Goal: Information Seeking & Learning: Understand process/instructions

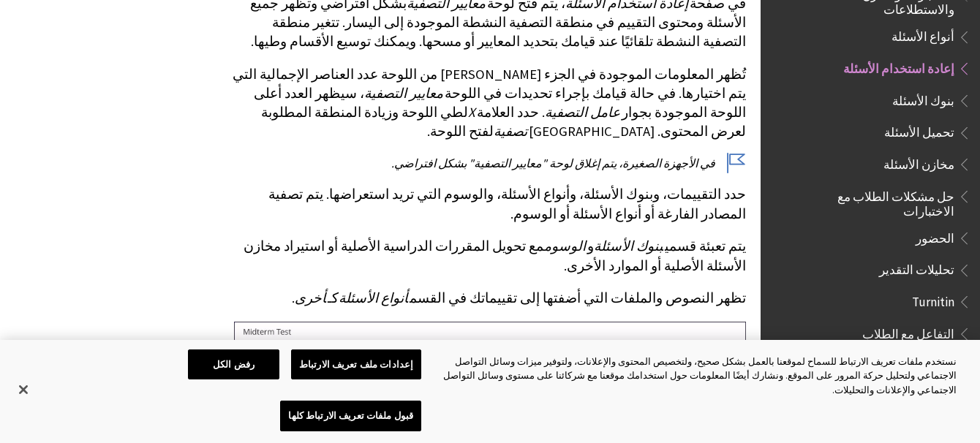
scroll to position [1316, 0]
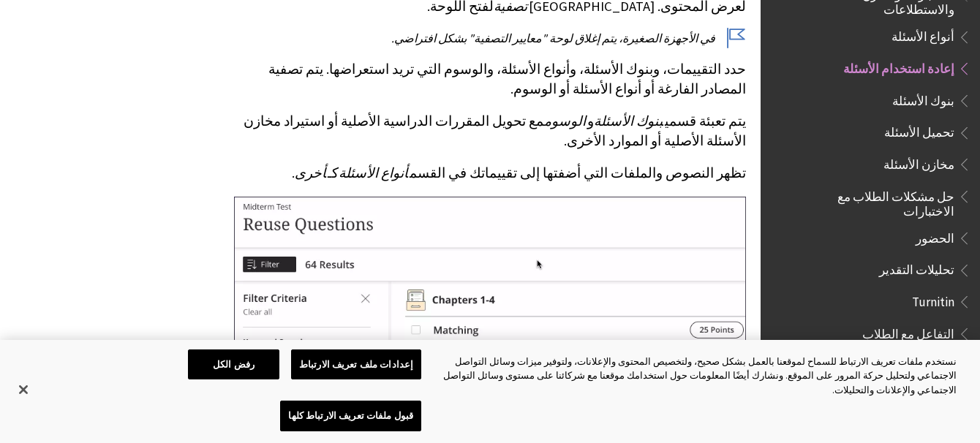
click at [338, 380] on button "إعدادات ملف تعريف الارتباط" at bounding box center [356, 364] width 130 height 31
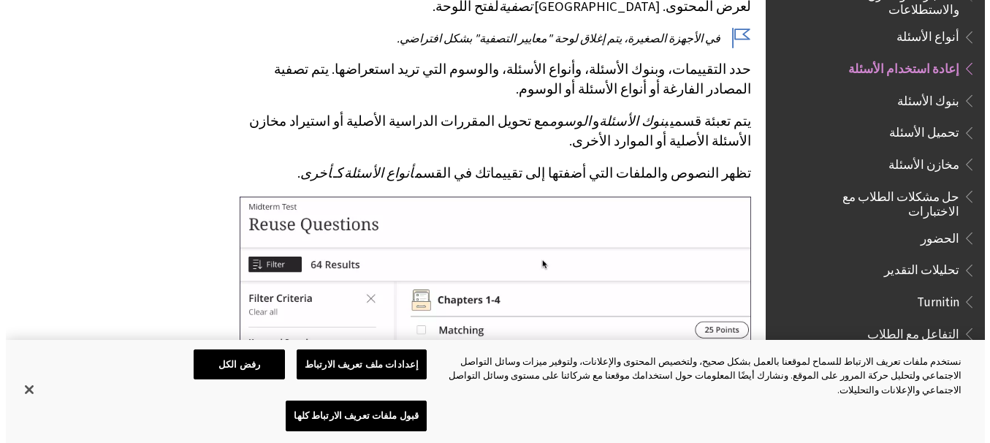
scroll to position [1300, 0]
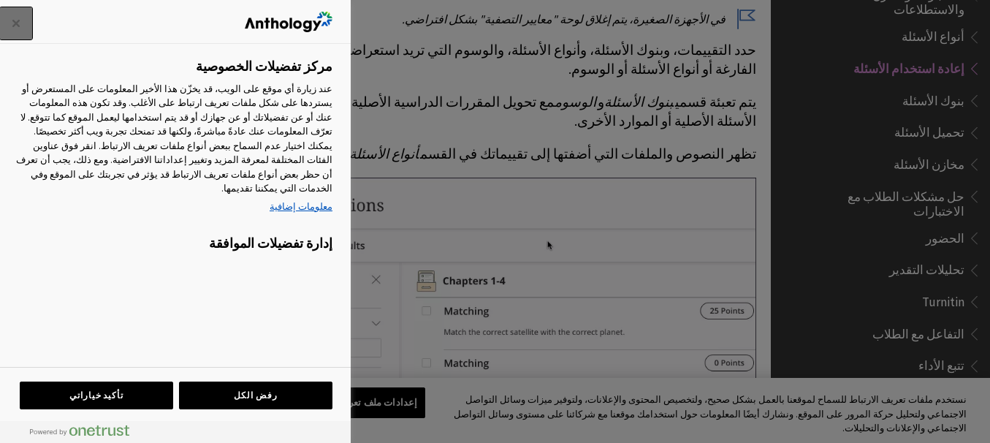
click at [20, 20] on button "إغلاق" at bounding box center [16, 23] width 32 height 32
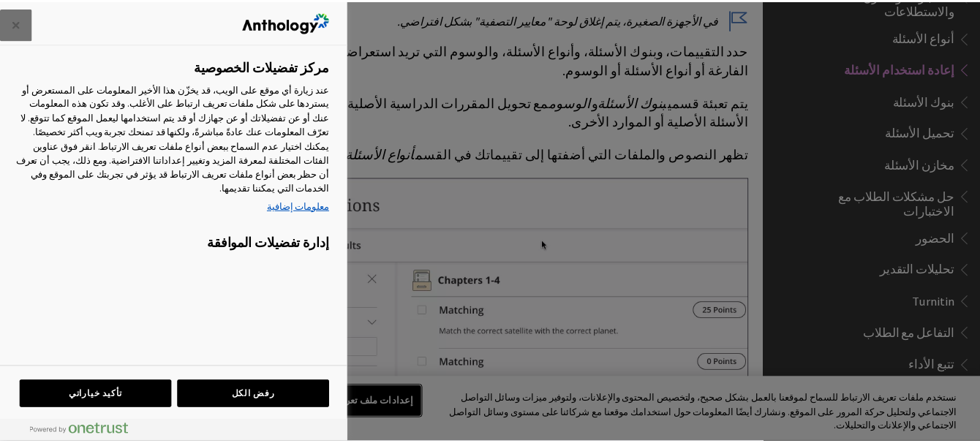
scroll to position [1316, 0]
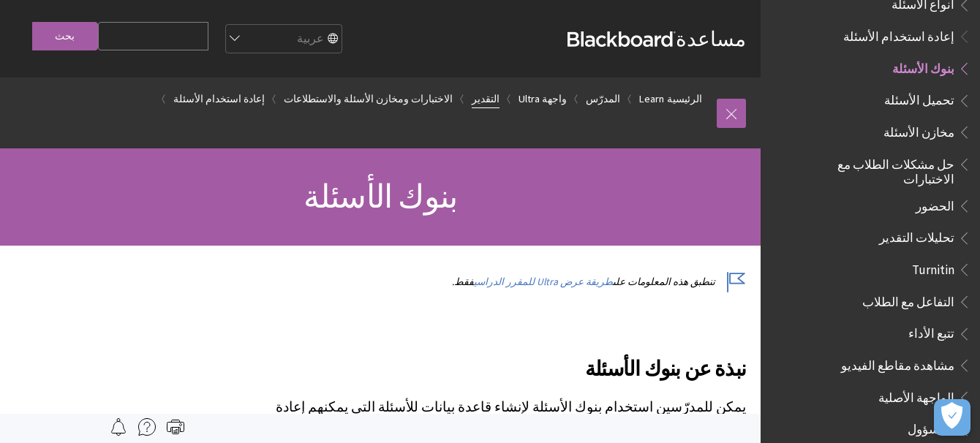
click at [499, 99] on link "التقدير" at bounding box center [485, 99] width 28 height 18
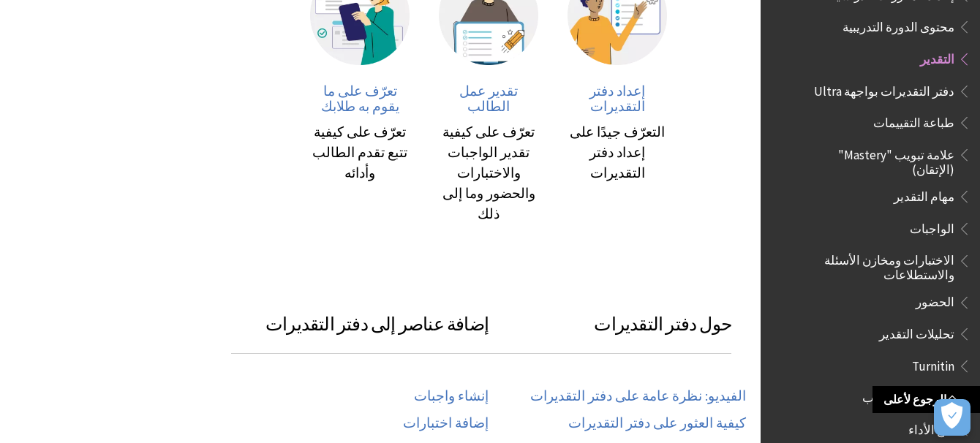
scroll to position [512, 0]
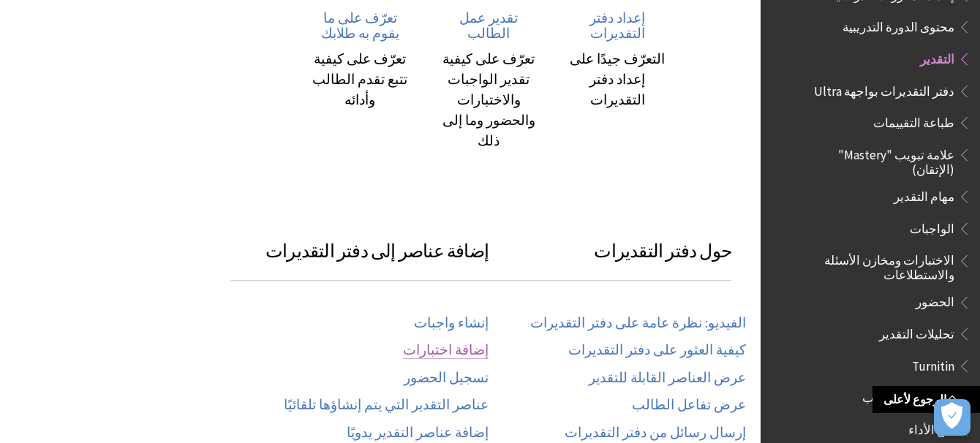
click at [475, 342] on link "إضافة اختبارات" at bounding box center [446, 350] width 86 height 17
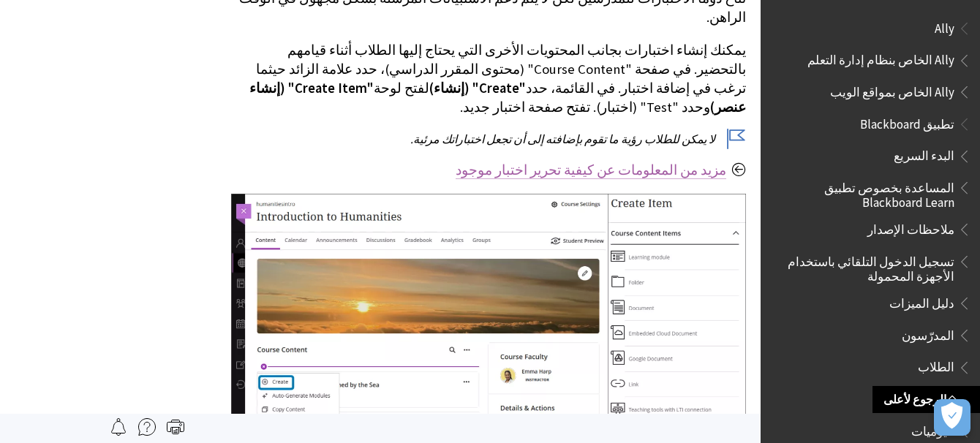
click at [632, 162] on link "مزيد من المعلومات عن كيفية تحرير اختبار موجود" at bounding box center [590, 171] width 270 height 18
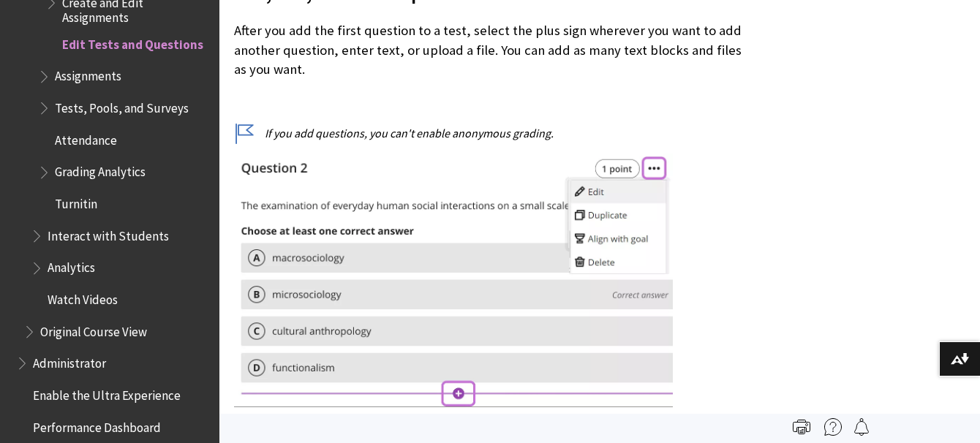
scroll to position [512, 0]
